Goal: Task Accomplishment & Management: Use online tool/utility

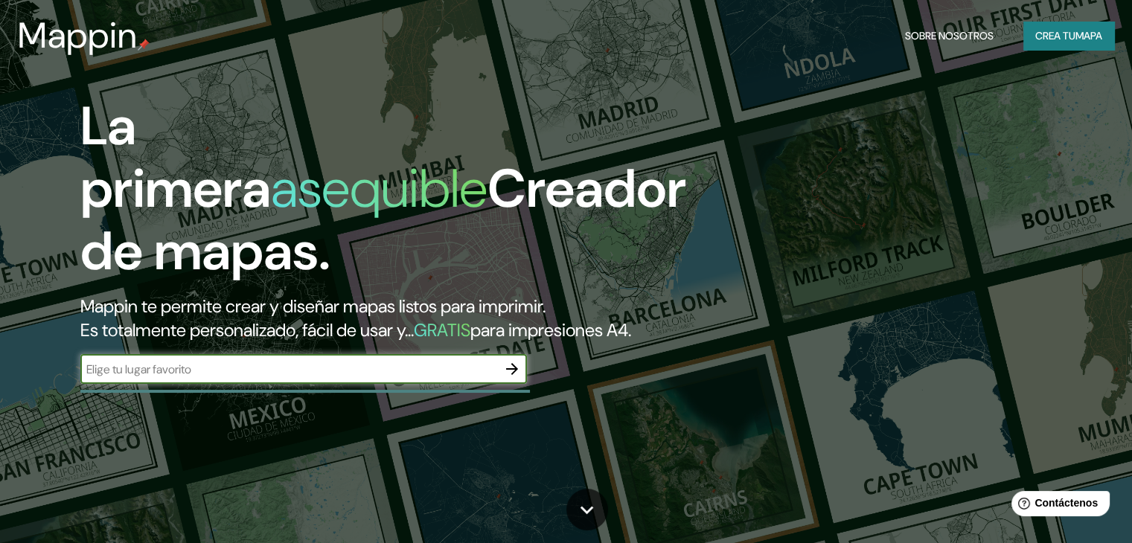
click at [289, 378] on input "text" at bounding box center [288, 369] width 417 height 17
paste input "[GEOGRAPHIC_DATA]"
click at [253, 378] on input "[GEOGRAPHIC_DATA]" at bounding box center [288, 369] width 417 height 17
type input "[GEOGRAPHIC_DATA]"
click at [506, 378] on icon "button" at bounding box center [512, 369] width 18 height 18
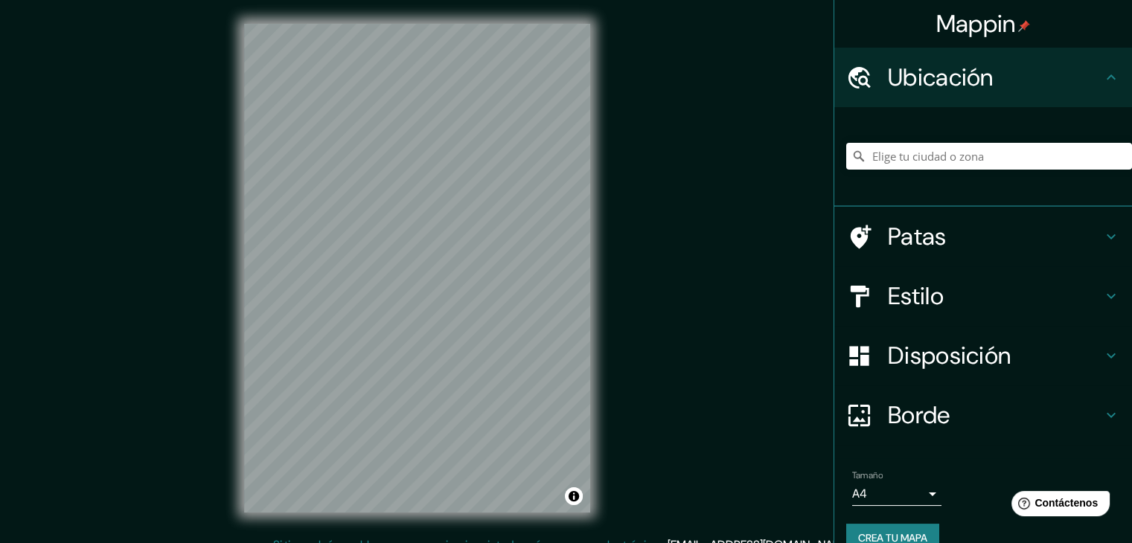
click at [953, 80] on font "Ubicación" at bounding box center [941, 77] width 106 height 31
click at [946, 150] on input "Elige tu ciudad o zona" at bounding box center [989, 156] width 286 height 27
paste input "I.E 7072 San Martín de Porres"
click at [1028, 153] on input "San Martín de Porres, Merindad de Valdeporres, [GEOGRAPHIC_DATA], [GEOGRAPHIC_D…" at bounding box center [989, 156] width 286 height 27
click at [900, 156] on input "San Martín de Porres, Merindad de Valdeporres, [GEOGRAPHIC_DATA], [GEOGRAPHIC_D…" at bounding box center [989, 156] width 286 height 27
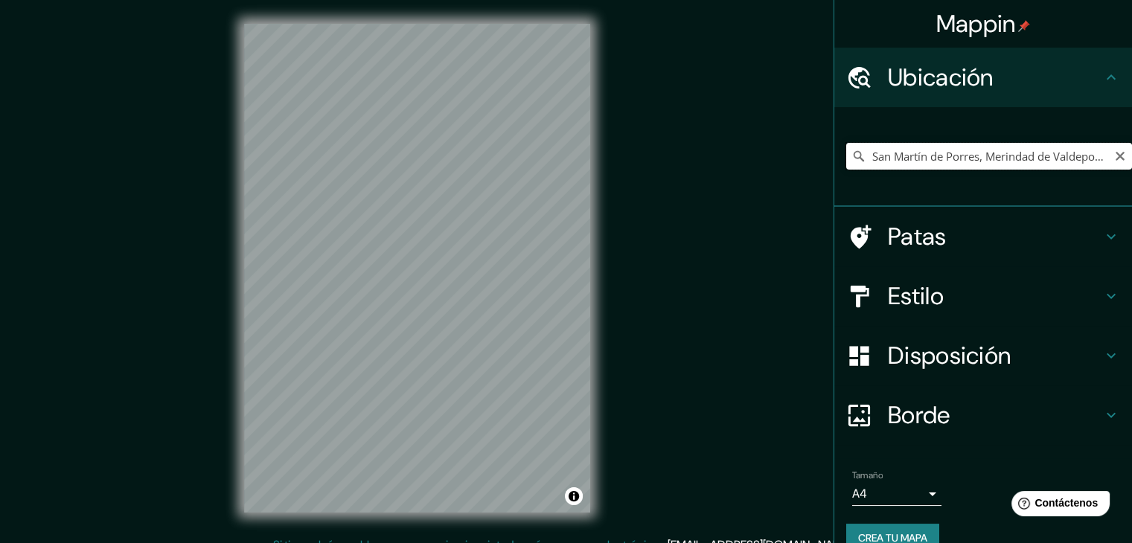
click at [984, 153] on input "San Martín de Porres, Merindad de Valdeporres, [GEOGRAPHIC_DATA], [GEOGRAPHIC_D…" at bounding box center [989, 156] width 286 height 27
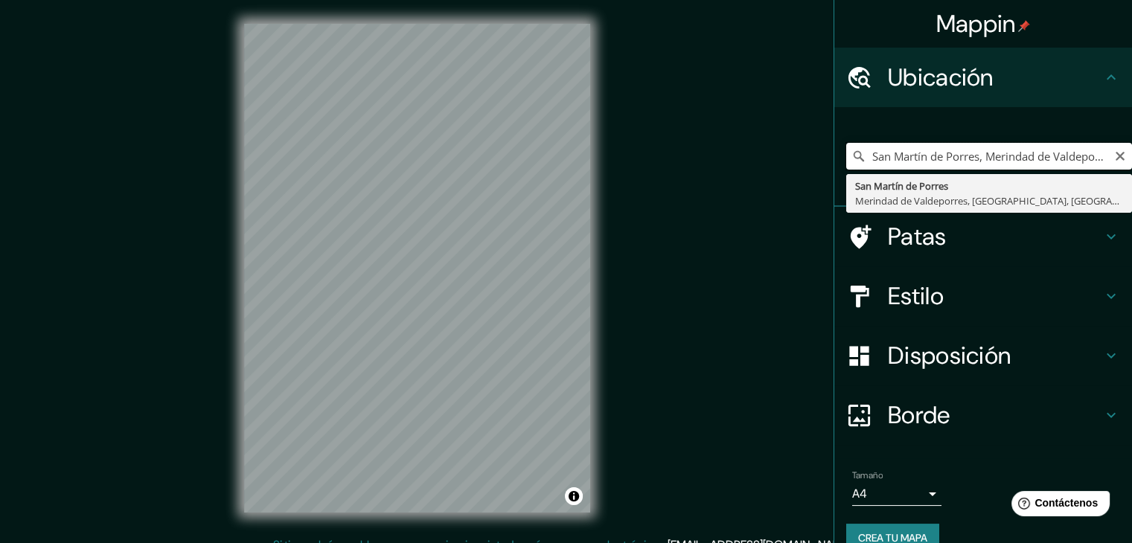
click at [1076, 153] on input "San Martín de Porres, Merindad de Valdeporres, [GEOGRAPHIC_DATA], [GEOGRAPHIC_D…" at bounding box center [989, 156] width 286 height 27
drag, startPoint x: 948, startPoint y: 156, endPoint x: 1121, endPoint y: 184, distance: 174.9
click at [1121, 184] on div "Mappin Ubicación [GEOGRAPHIC_DATA], [GEOGRAPHIC_DATA], [GEOGRAPHIC_DATA], [GEOG…" at bounding box center [982, 271] width 298 height 543
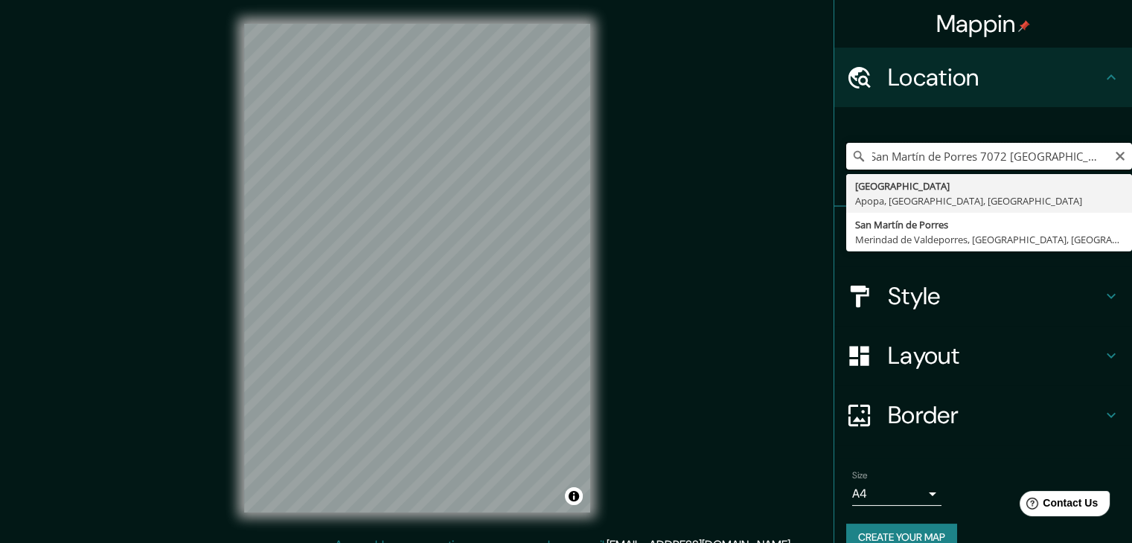
scroll to position [0, 0]
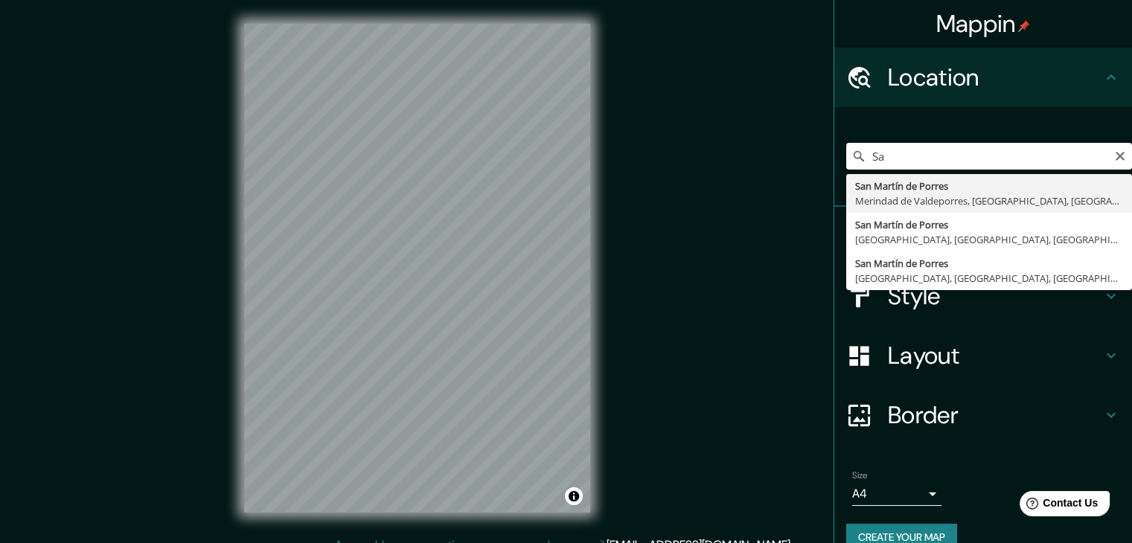
type input "S"
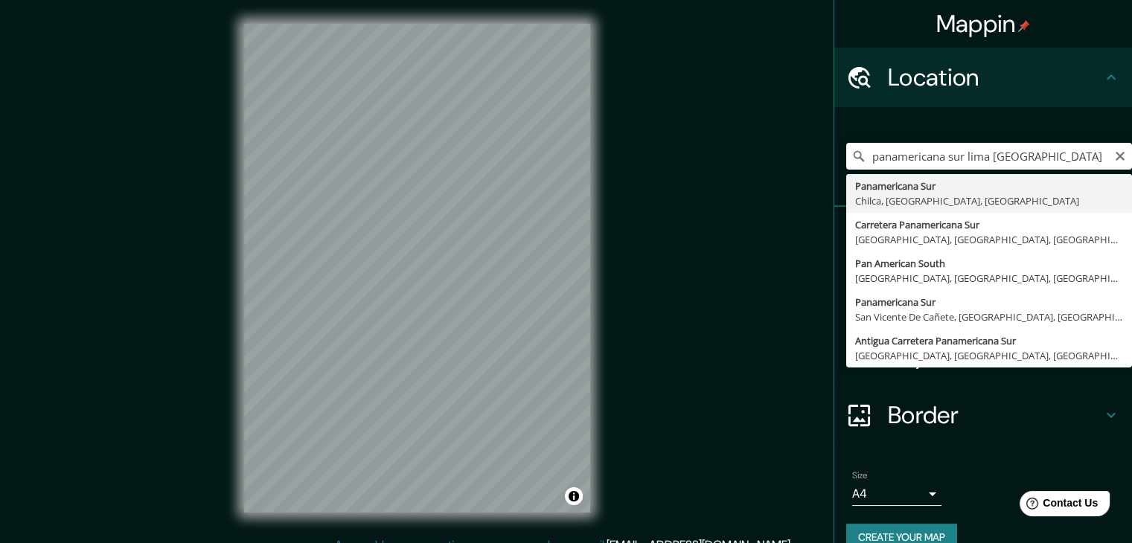
type input "Panamericana Sur, [GEOGRAPHIC_DATA], [GEOGRAPHIC_DATA], [GEOGRAPHIC_DATA]"
